Goal: Transaction & Acquisition: Purchase product/service

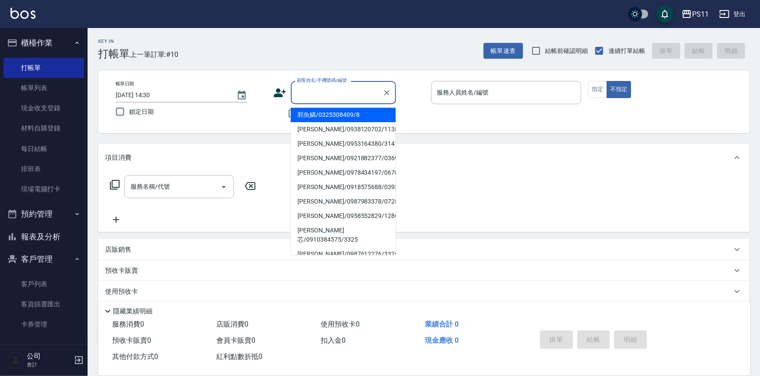
click at [360, 91] on input "顧客姓名/手機號碼/編號" at bounding box center [337, 92] width 84 height 15
type input "郭魚鱗/0325308409/8"
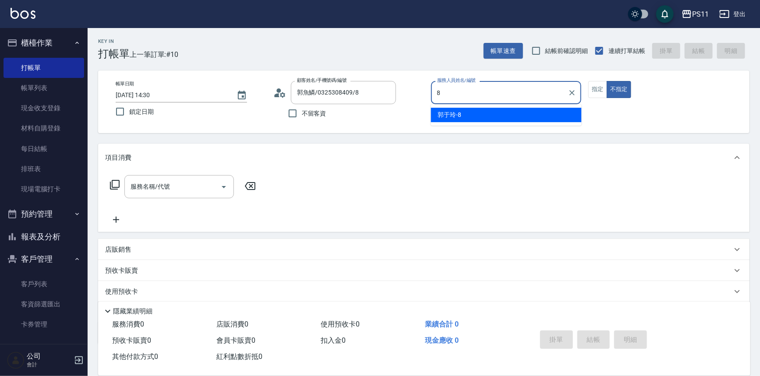
type input "8"
type button "false"
type input "郭于玲-8"
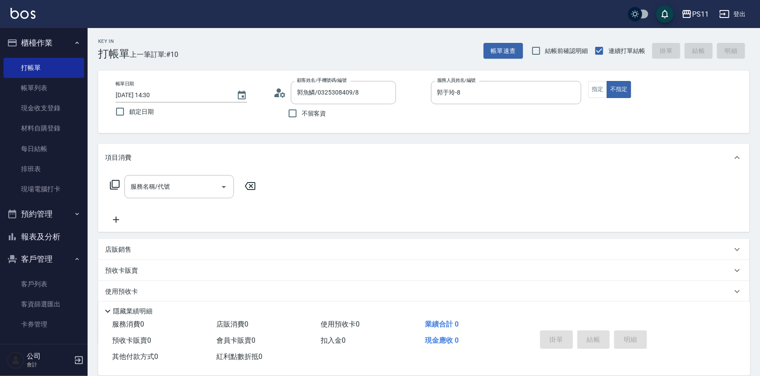
click at [585, 89] on div "帳單日期 [DATE] 14:30 鎖定日期 顧客姓名/手機號碼/編號 [PERSON_NAME]/0325308409/8 顧客姓名/手機號碼/編號 不留客…" at bounding box center [424, 102] width 631 height 42
click at [599, 90] on button "指定" at bounding box center [597, 89] width 19 height 17
click at [112, 184] on icon at bounding box center [115, 185] width 10 height 10
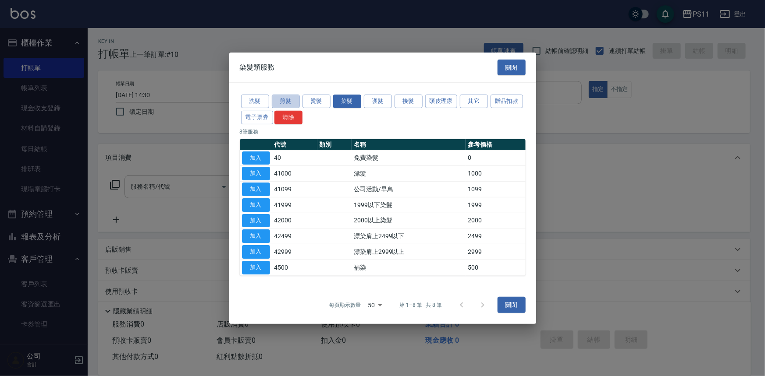
drag, startPoint x: 277, startPoint y: 100, endPoint x: 366, endPoint y: 138, distance: 96.5
click at [277, 99] on button "剪髮" at bounding box center [286, 102] width 28 height 14
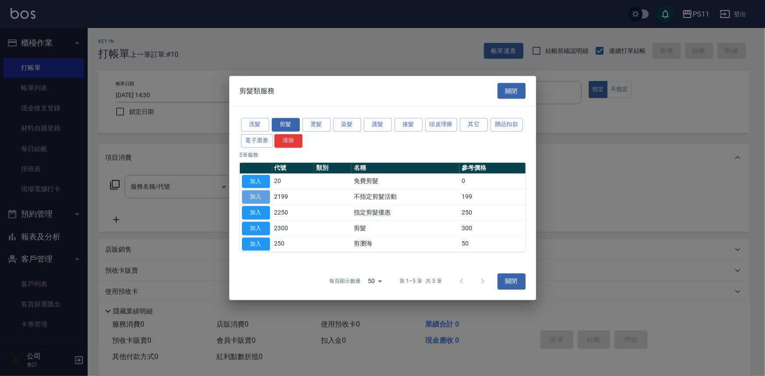
click at [253, 198] on button "加入" at bounding box center [256, 198] width 28 height 14
type input "不指定剪髮活動(2199)"
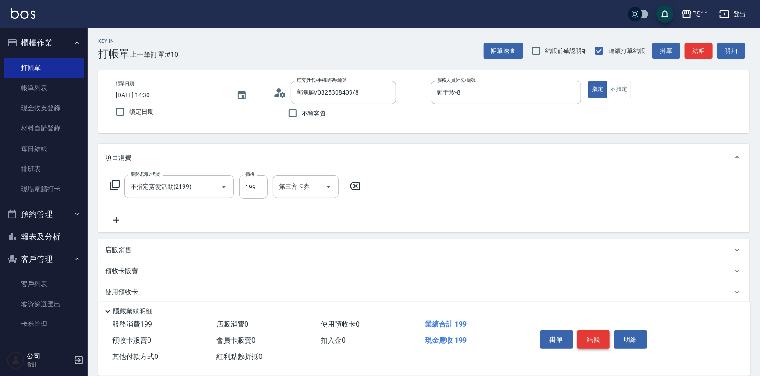
click at [592, 337] on button "結帳" at bounding box center [594, 340] width 33 height 18
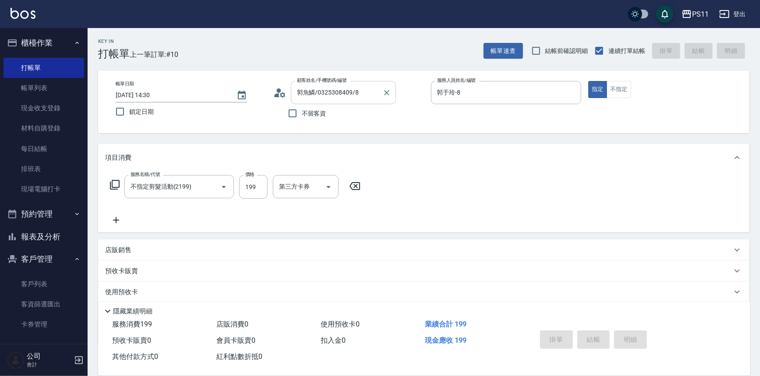
type input "[DATE] 15:16"
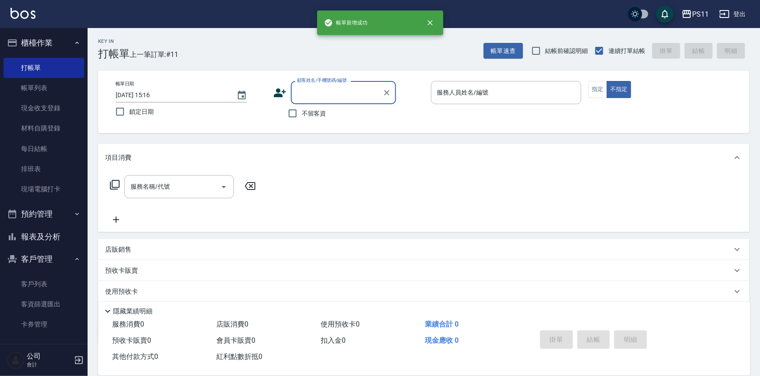
click at [337, 95] on input "顧客姓名/手機號碼/編號" at bounding box center [337, 92] width 84 height 15
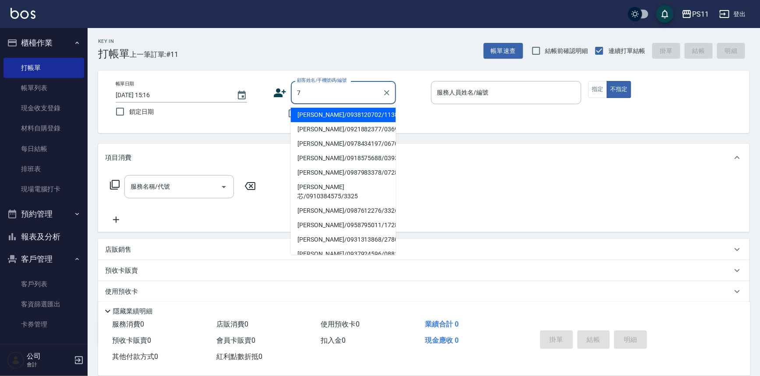
type input "[PERSON_NAME]/0938120702/1138"
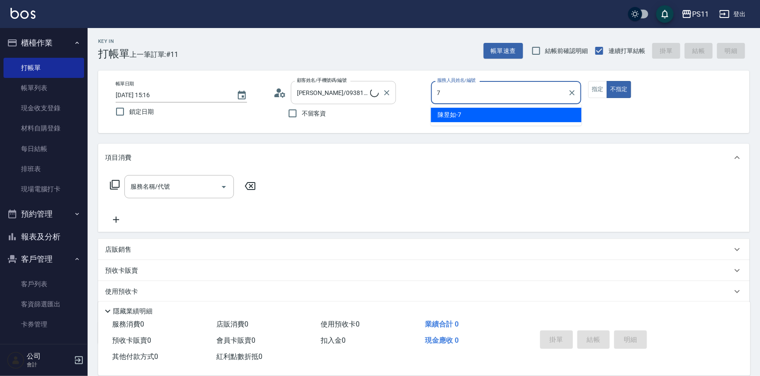
type input "陳昱如-7"
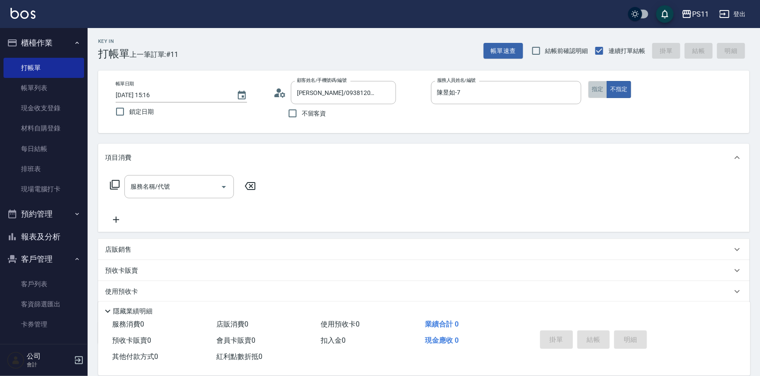
click at [595, 85] on button "指定" at bounding box center [597, 89] width 19 height 17
click at [119, 184] on icon at bounding box center [115, 185] width 10 height 10
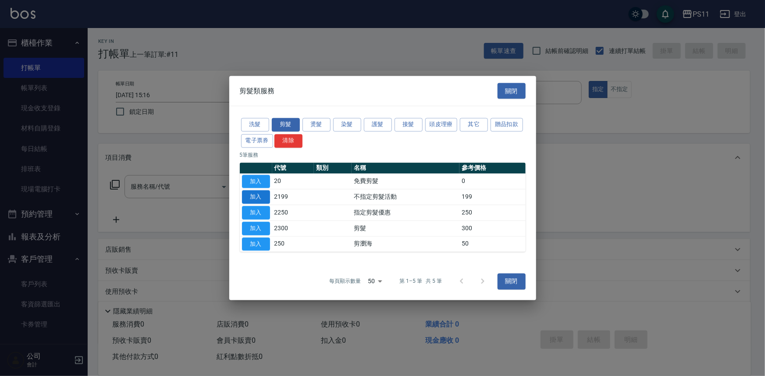
click at [255, 192] on button "加入" at bounding box center [256, 198] width 28 height 14
type input "不指定剪髮活動(2199)"
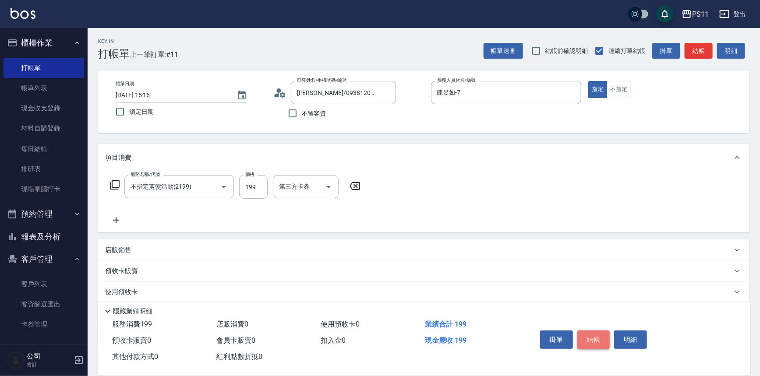
click at [592, 336] on button "結帳" at bounding box center [594, 340] width 33 height 18
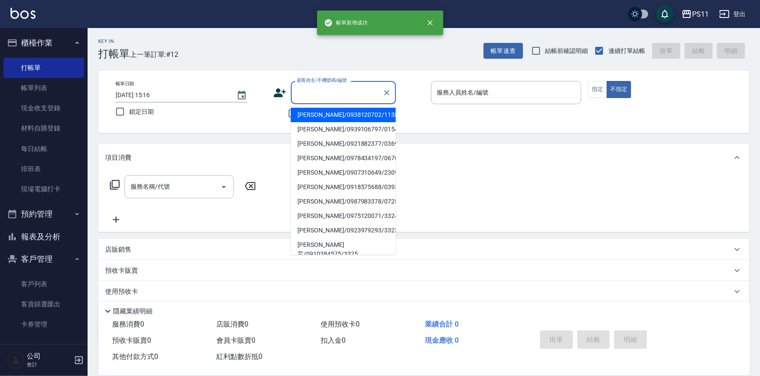
click at [312, 99] on input "顧客姓名/手機號碼/編號" at bounding box center [337, 92] width 84 height 15
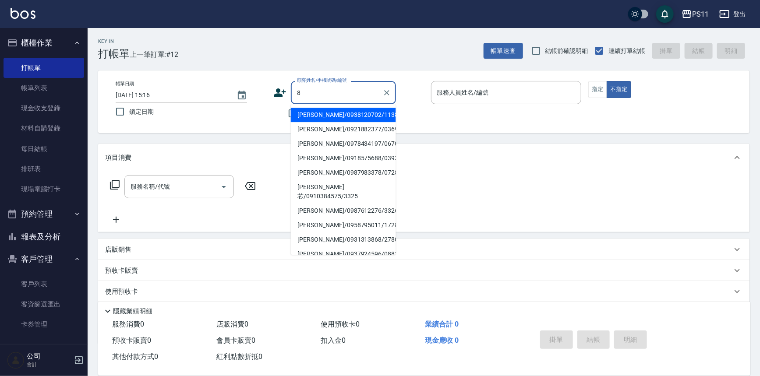
type input "[PERSON_NAME]/0938120702/1138"
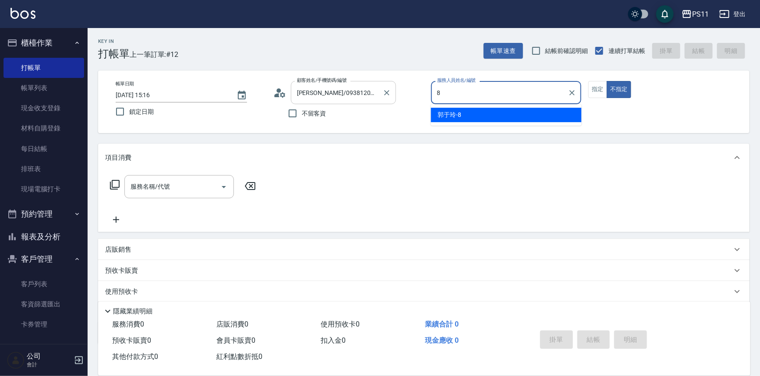
type input "郭于玲-8"
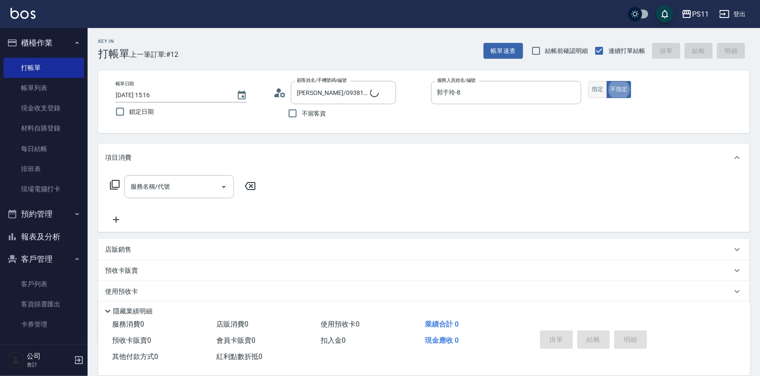
type input "郭魚鱗/0325308409/8"
click at [599, 90] on button "指定" at bounding box center [597, 89] width 19 height 17
click at [118, 187] on icon at bounding box center [115, 185] width 11 height 11
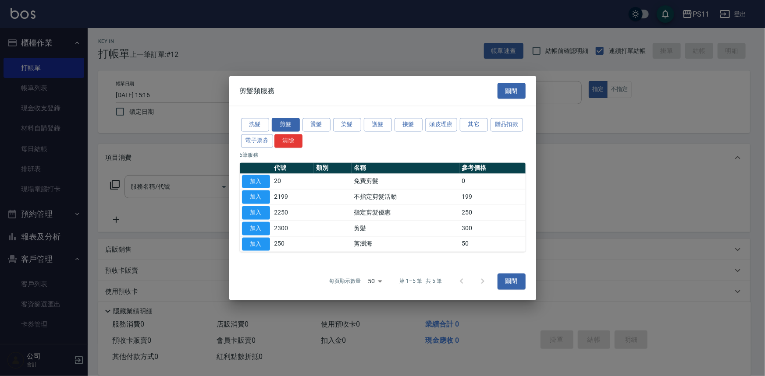
click at [301, 122] on div "洗髮 剪髮 燙髮 染髮 護髮 接髮 頭皮理療 其它 贈品扣款 電子票券 清除" at bounding box center [383, 133] width 286 height 32
click at [311, 127] on button "燙髮" at bounding box center [316, 125] width 28 height 14
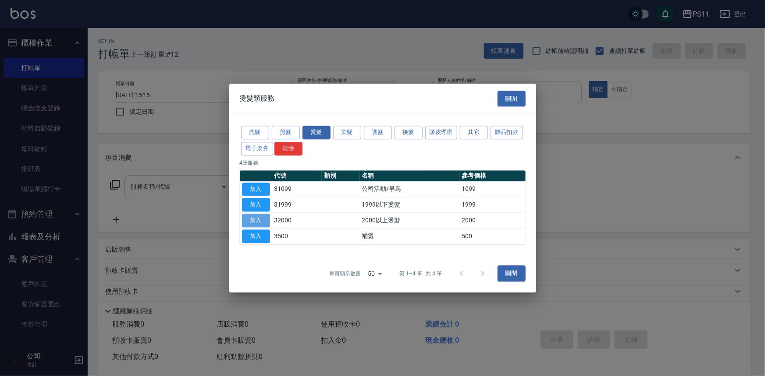
click at [252, 220] on button "加入" at bounding box center [256, 221] width 28 height 14
type input "2000以上燙髮(32000)"
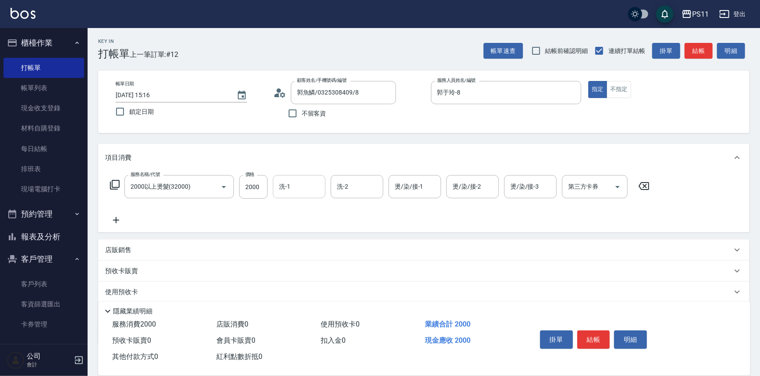
click at [305, 190] on input "洗-1" at bounding box center [299, 186] width 45 height 15
type input "[PERSON_NAME]-20"
click at [122, 225] on div "服務名稱/代號 2000以上燙髮(32000) 服務名稱/代號 價格 2000 價格 洗-1 [PERSON_NAME]-20 洗-1 洗-2 洗-2 燙/染…" at bounding box center [424, 202] width 652 height 61
click at [124, 220] on div "服務名稱/代號 2000以上燙髮(32000) 服務名稱/代號 價格 2000 價格 洗-1 [PERSON_NAME]-20 洗-1 洗-2 洗-2 燙/染…" at bounding box center [380, 200] width 550 height 50
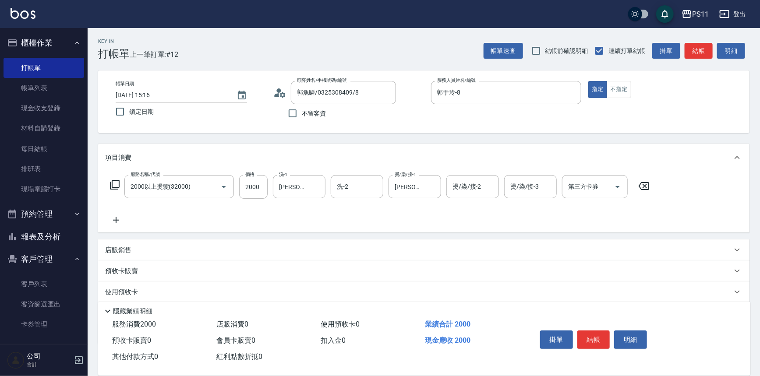
click at [121, 221] on icon at bounding box center [116, 220] width 22 height 11
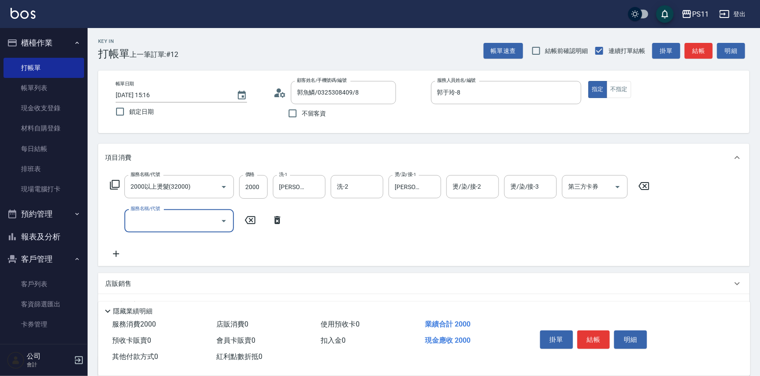
click at [164, 219] on input "服務名稱/代號" at bounding box center [172, 220] width 89 height 15
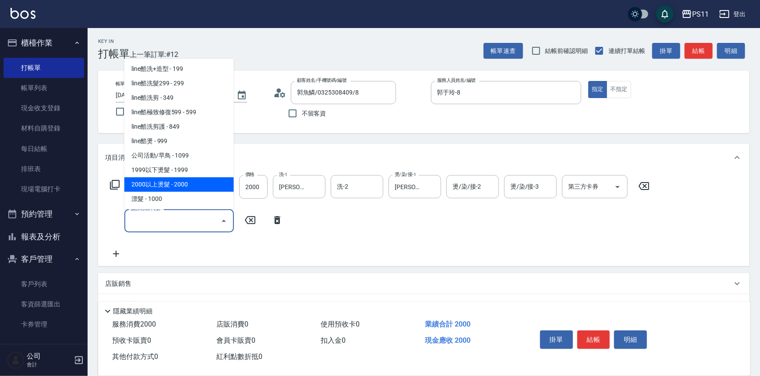
scroll to position [438, 0]
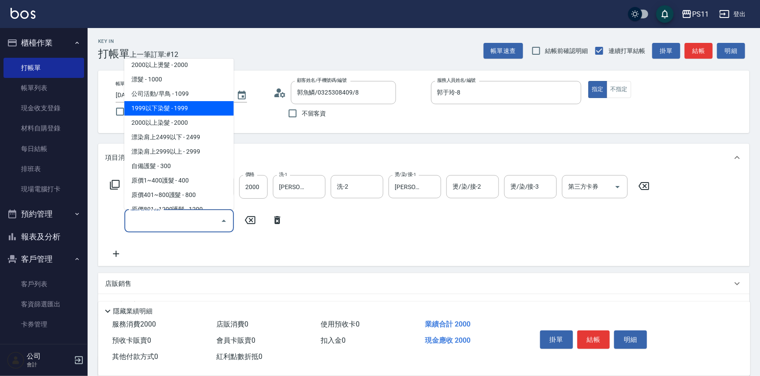
click at [184, 107] on span "1999以下染髮 - 1999" at bounding box center [179, 108] width 110 height 14
type input "1999以下染髮(41999)"
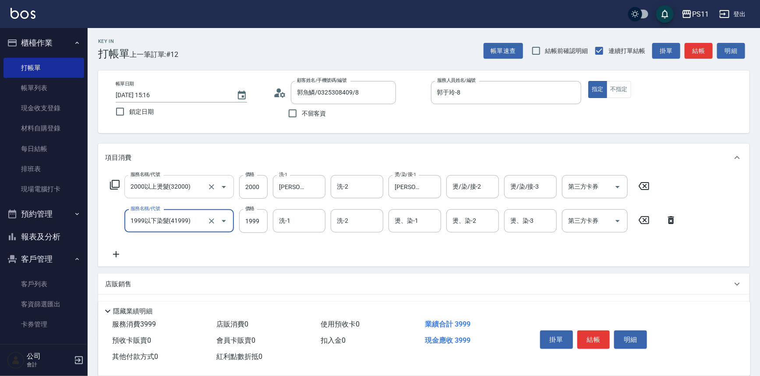
click at [224, 184] on icon "Open" at bounding box center [224, 187] width 11 height 11
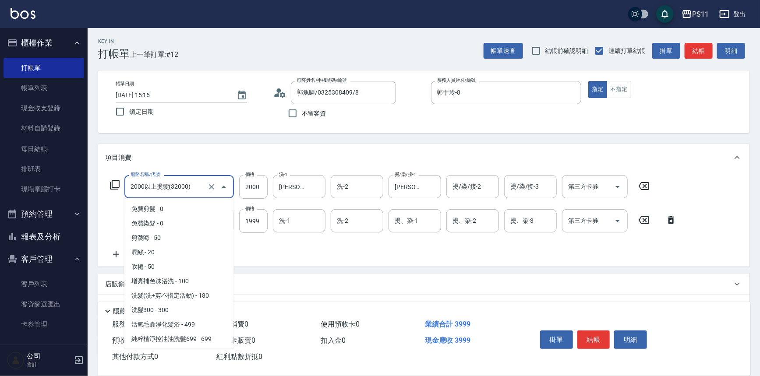
scroll to position [301, 0]
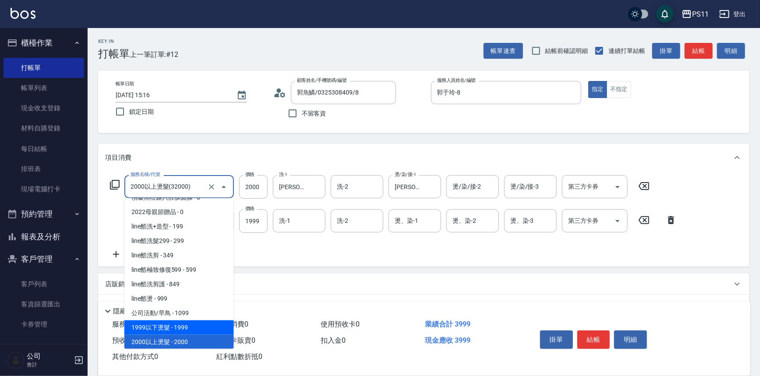
click at [188, 322] on span "1999以下燙髮 - 1999" at bounding box center [179, 328] width 110 height 14
type input "1999以下燙髮(31999)"
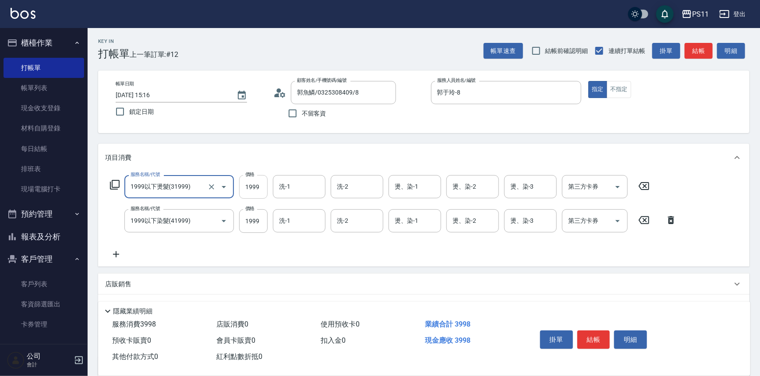
click at [261, 184] on input "1999" at bounding box center [253, 187] width 28 height 24
type input "2000"
type input "[PERSON_NAME]-20"
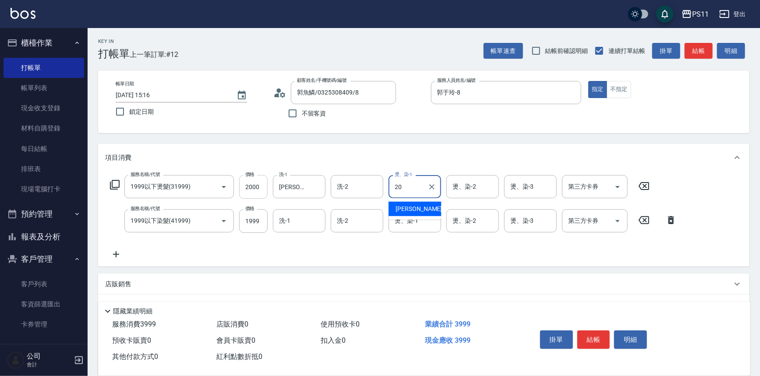
type input "[PERSON_NAME]-20"
click at [244, 217] on input "1999" at bounding box center [253, 221] width 28 height 24
type input "1000"
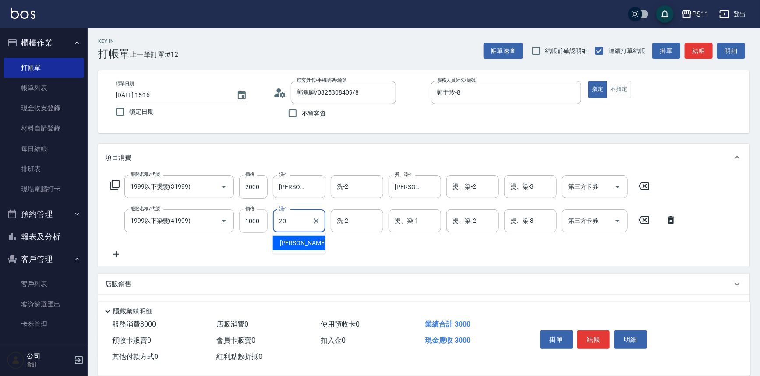
type input "[PERSON_NAME]-20"
click at [407, 226] on input "燙、染-1" at bounding box center [415, 220] width 45 height 15
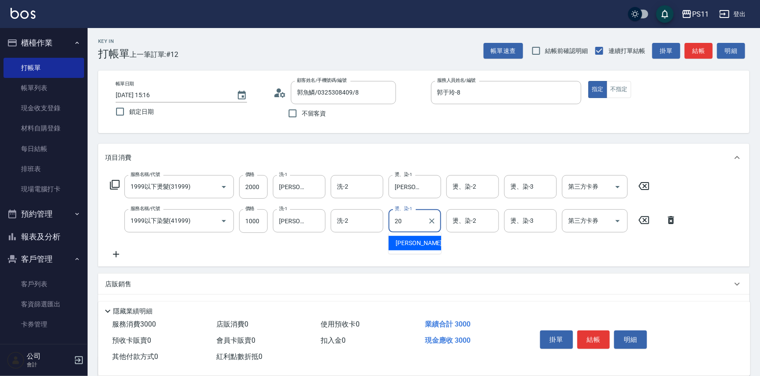
type input "[PERSON_NAME]-20"
click at [592, 336] on button "結帳" at bounding box center [594, 340] width 33 height 18
type input "[DATE] 15:17"
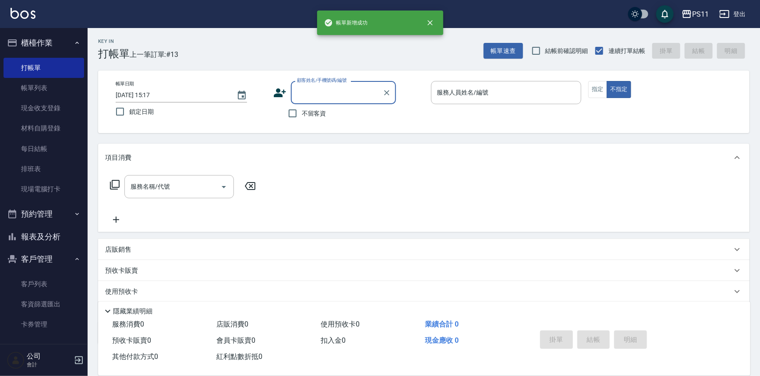
click at [71, 235] on button "報表及分析" at bounding box center [44, 237] width 81 height 23
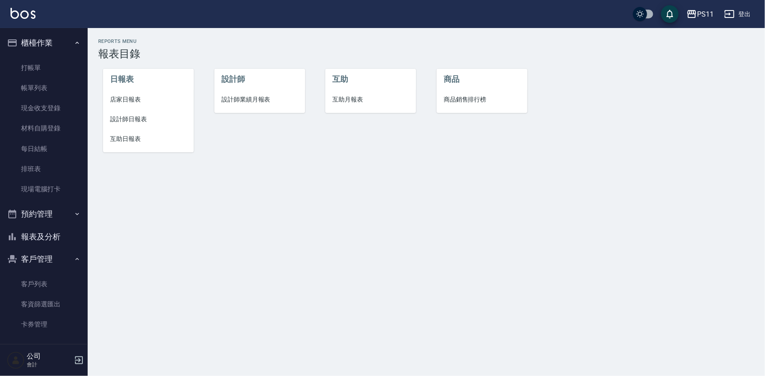
click at [132, 121] on span "設計師日報表" at bounding box center [148, 119] width 77 height 9
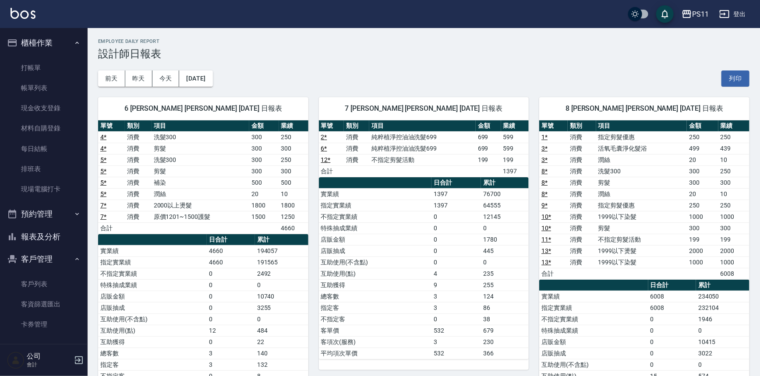
click at [605, 237] on td "不指定剪髮活動" at bounding box center [641, 239] width 91 height 11
click at [34, 67] on link "打帳單" at bounding box center [44, 68] width 81 height 20
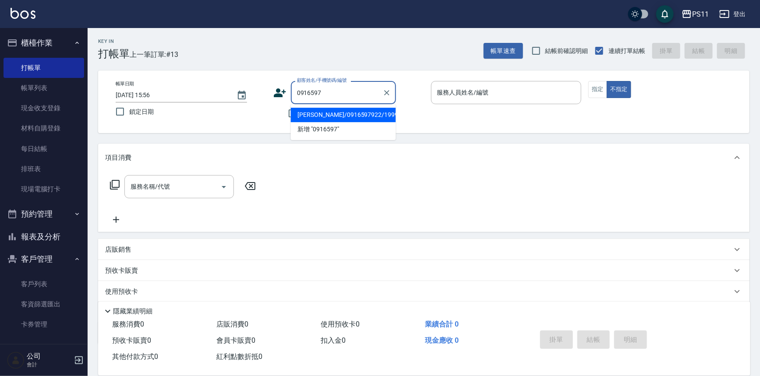
click at [337, 119] on li "[PERSON_NAME]/0916597922/1999" at bounding box center [343, 115] width 105 height 14
type input "[PERSON_NAME]/0916597922/1999"
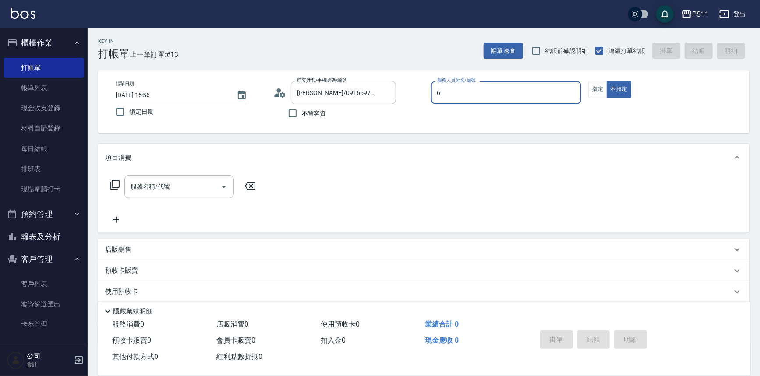
type input "[PERSON_NAME]6"
type button "false"
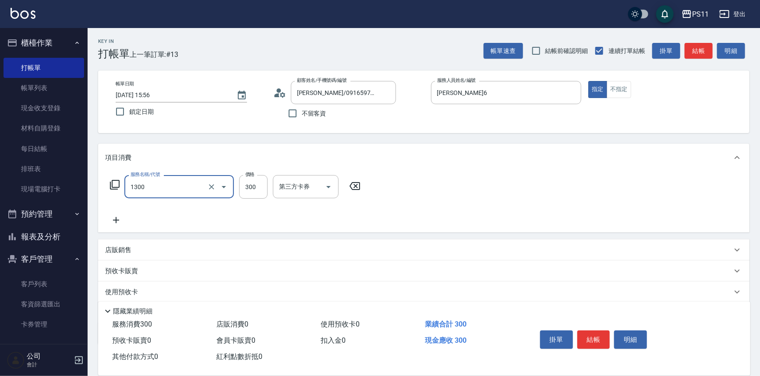
type input "洗髮300(1300)"
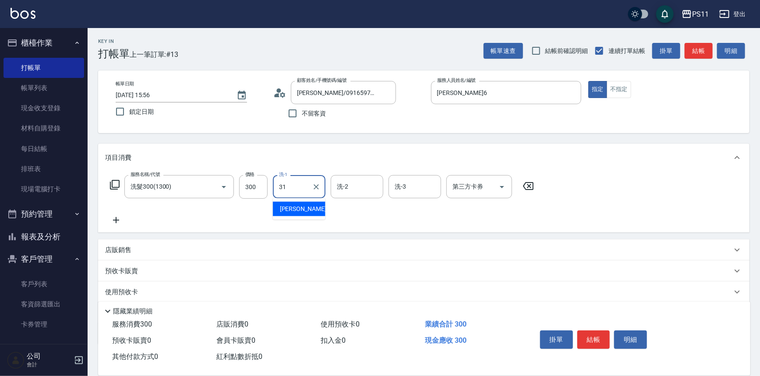
type input "3"
type input "陳昱如-7"
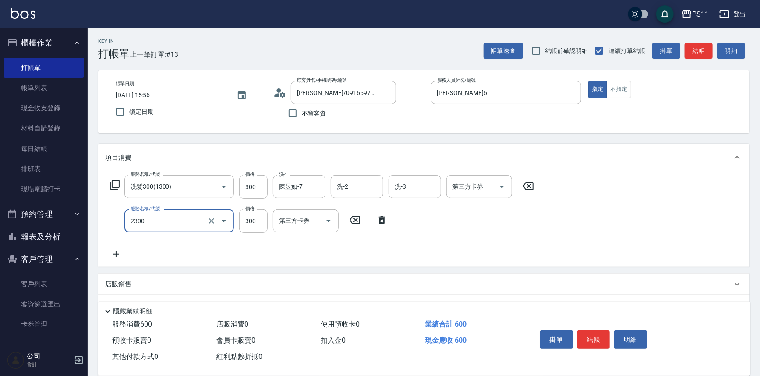
type input "剪髮(2300)"
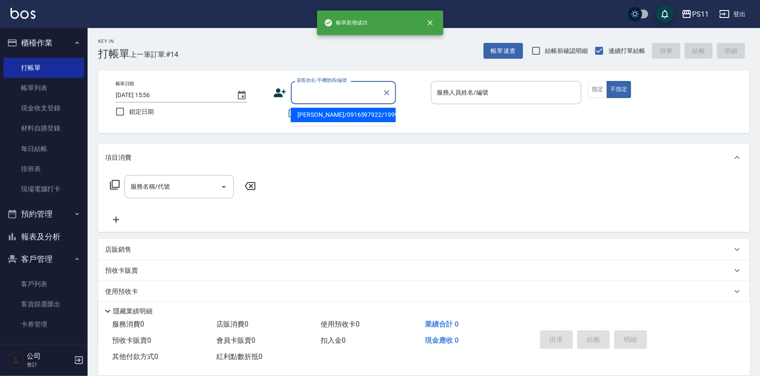
click at [322, 91] on input "顧客姓名/手機號碼/編號" at bounding box center [337, 92] width 84 height 15
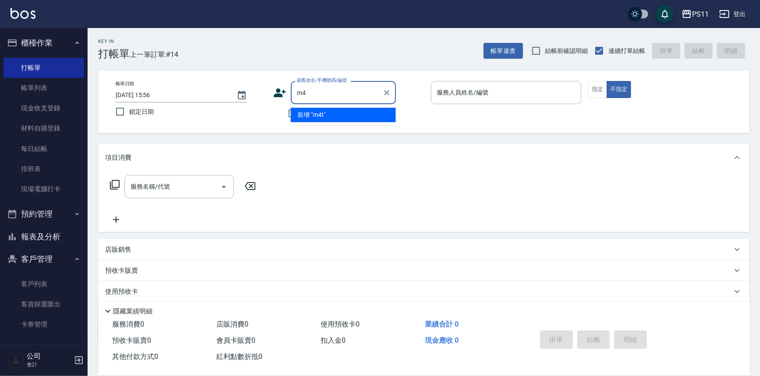
type input "m"
click at [327, 112] on li "[PERSON_NAME]/0955309569/0162" at bounding box center [343, 115] width 105 height 14
type input "[PERSON_NAME]/0955309569/0162"
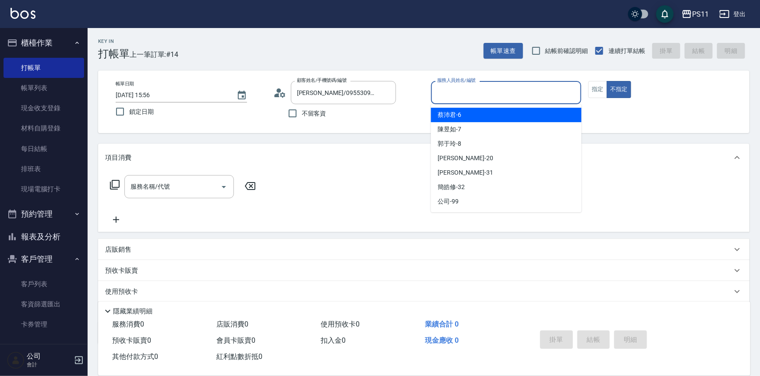
click at [513, 93] on input "服務人員姓名/編號" at bounding box center [506, 92] width 143 height 15
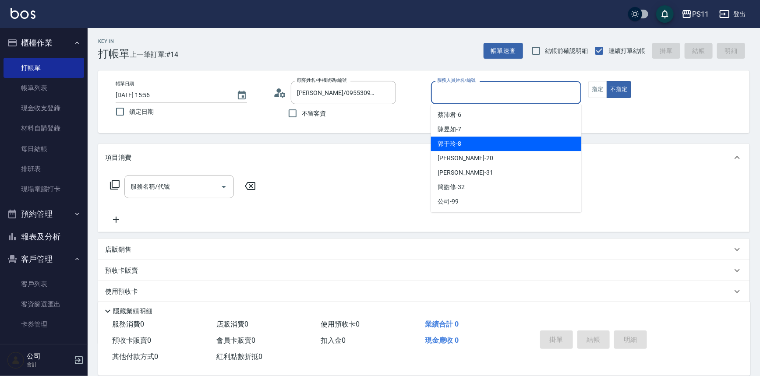
click at [462, 142] on div "郭于玲 -8" at bounding box center [506, 144] width 151 height 14
type input "郭于玲-8"
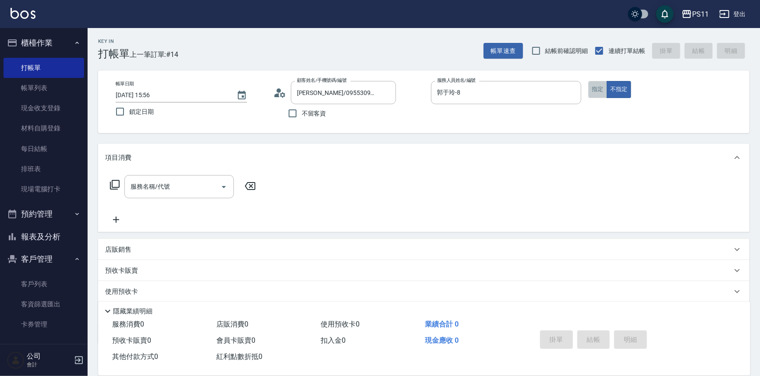
click at [597, 94] on button "指定" at bounding box center [597, 89] width 19 height 17
click at [110, 180] on icon at bounding box center [115, 185] width 11 height 11
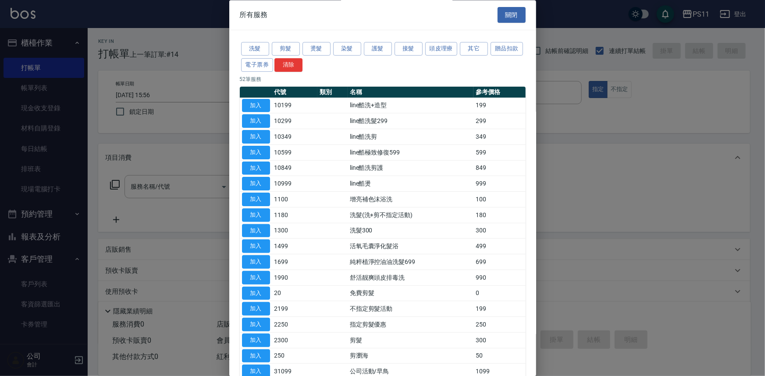
click at [110, 180] on div at bounding box center [382, 188] width 765 height 376
click at [254, 48] on button "洗髮" at bounding box center [255, 50] width 28 height 14
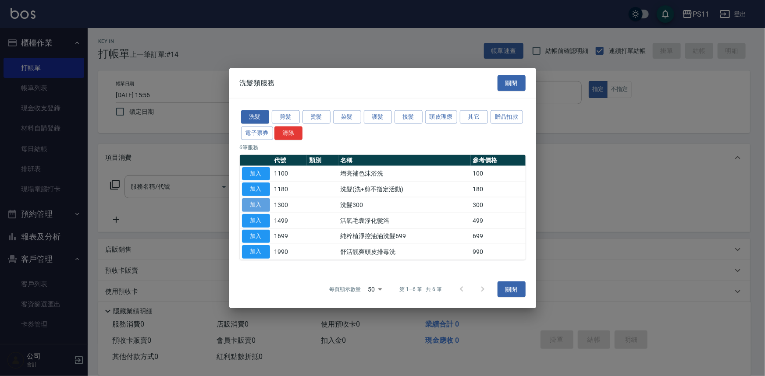
click at [266, 209] on button "加入" at bounding box center [256, 205] width 28 height 14
type input "洗髮300(1300)"
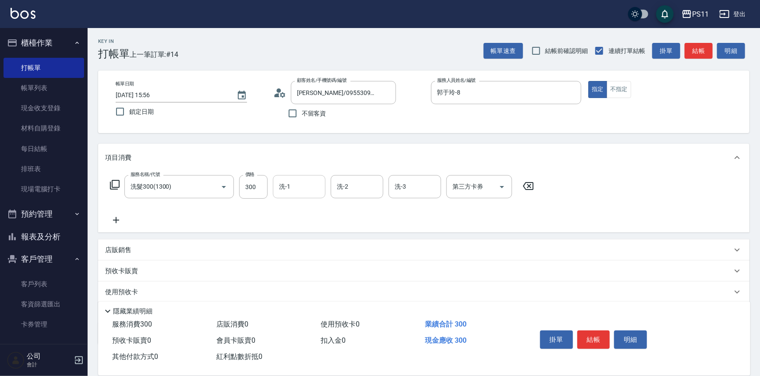
click at [308, 194] on input "洗-1" at bounding box center [299, 186] width 45 height 15
type input "[PERSON_NAME]-31"
click at [107, 219] on icon at bounding box center [116, 220] width 22 height 11
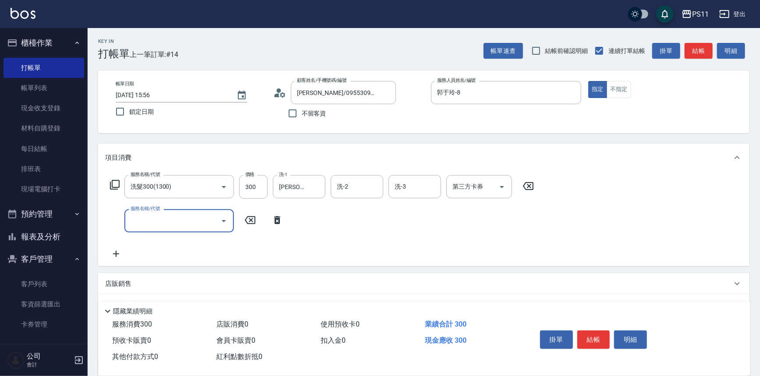
click at [137, 222] on input "服務名稱/代號" at bounding box center [172, 220] width 89 height 15
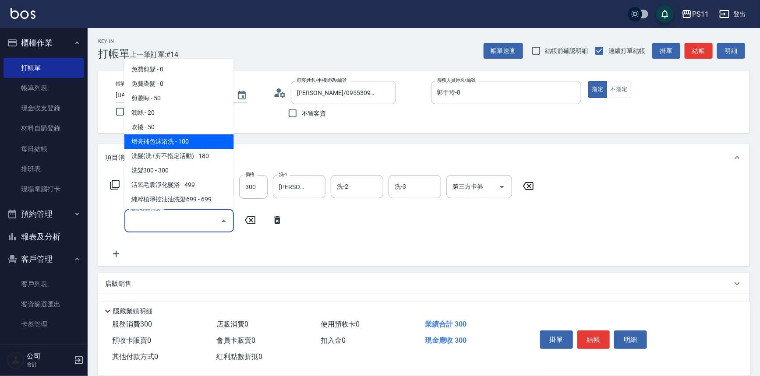
scroll to position [79, 0]
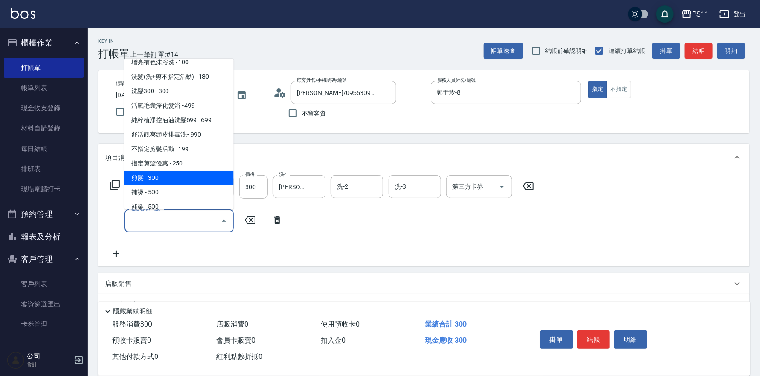
click at [170, 175] on span "剪髮 - 300" at bounding box center [179, 178] width 110 height 14
type input "剪髮(2300)"
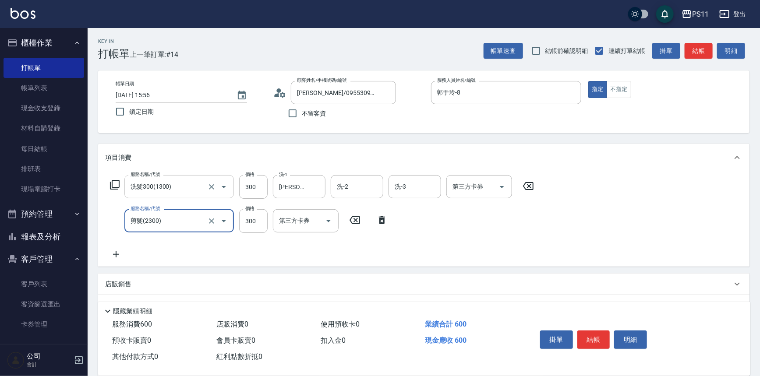
scroll to position [85, 0]
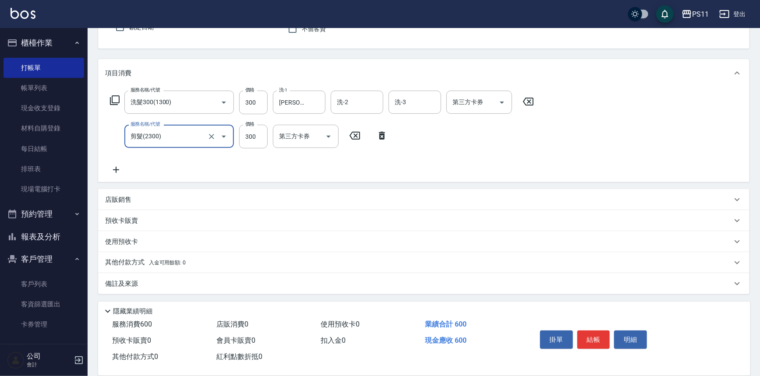
click at [130, 260] on p "其他付款方式 入金可用餘額: 0" at bounding box center [145, 263] width 81 height 10
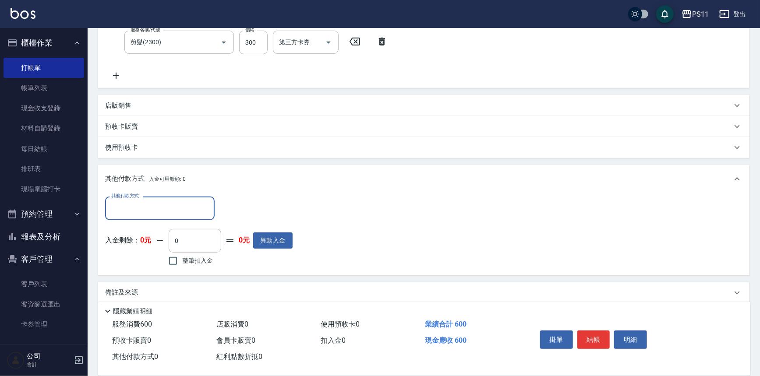
scroll to position [184, 0]
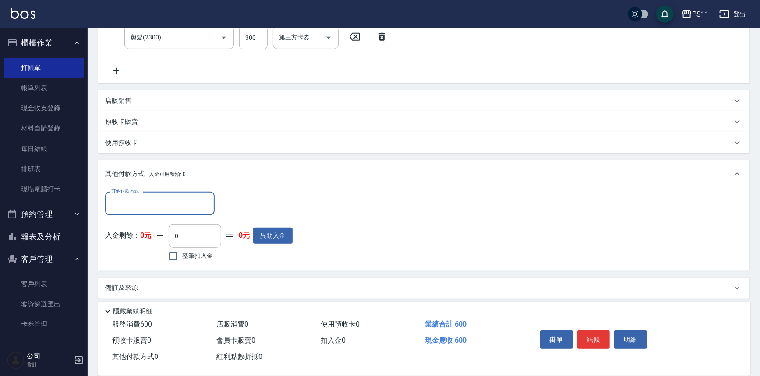
click at [132, 205] on input "其他付款方式" at bounding box center [160, 203] width 102 height 15
click at [129, 253] on span "信用卡" at bounding box center [160, 255] width 110 height 14
type input "信用卡"
click at [290, 204] on div "其他付款方式 信用卡 其他付款方式 信用卡金額 0 信用卡金額" at bounding box center [199, 204] width 188 height 24
click at [243, 204] on input "0" at bounding box center [253, 204] width 66 height 24
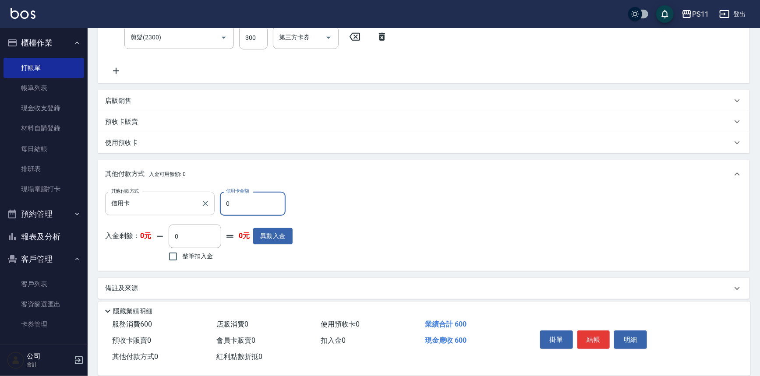
drag, startPoint x: 243, startPoint y: 204, endPoint x: 125, endPoint y: 206, distance: 117.9
click at [125, 206] on div "其他付款方式 信用卡 其他付款方式 信用卡金額 0 信用卡金額" at bounding box center [199, 204] width 188 height 24
type input "600"
click at [602, 336] on button "結帳" at bounding box center [594, 340] width 33 height 18
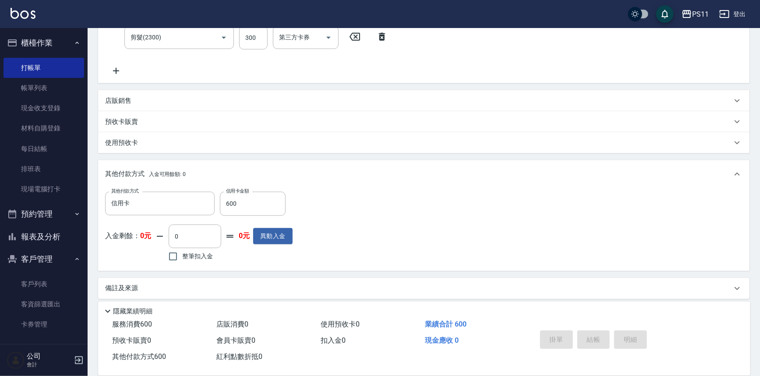
type input "[DATE] 16:05"
